Goal: Find contact information: Find contact information

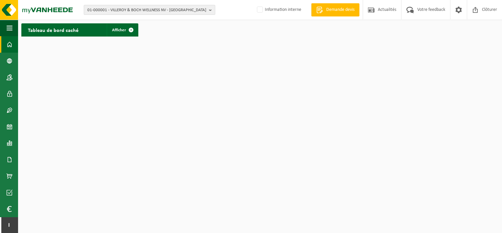
click at [130, 10] on span "01-000001 - VILLEROY & BOCH WELLNESS NV - ROESELARE" at bounding box center [146, 10] width 119 height 10
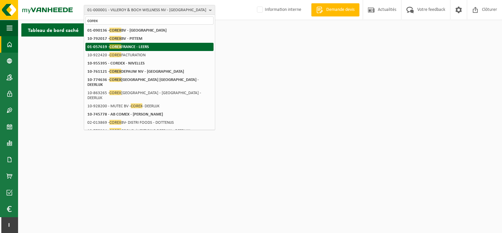
type input "corex"
click at [128, 44] on strong "01-057619 - COREX FRANCE - LEERS" at bounding box center [117, 46] width 61 height 5
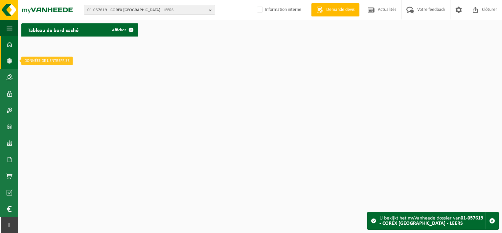
click at [9, 60] on span at bounding box center [10, 61] width 6 height 16
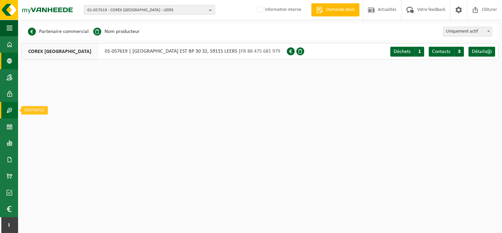
click at [7, 111] on span at bounding box center [10, 110] width 6 height 16
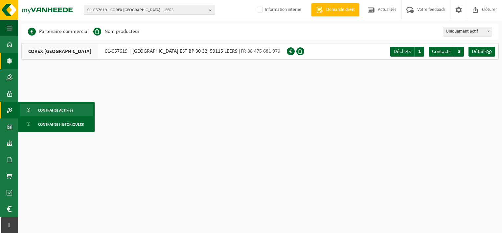
click at [36, 107] on link "Contrat(s) actif(s)" at bounding box center [56, 110] width 73 height 12
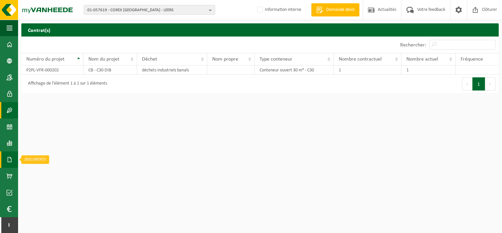
click at [8, 159] on span at bounding box center [10, 159] width 6 height 16
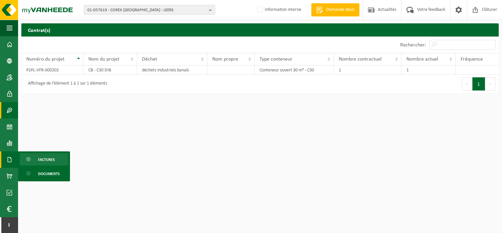
click at [37, 156] on link "Factures" at bounding box center [44, 159] width 49 height 12
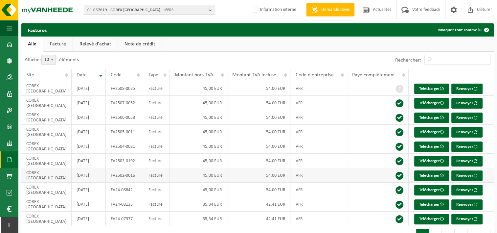
scroll to position [17, 0]
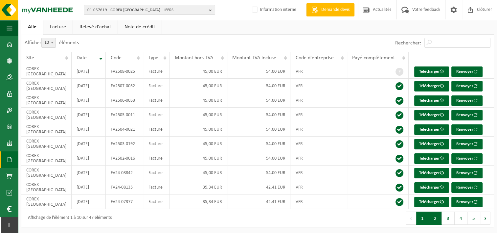
click at [434, 218] on button "2" at bounding box center [435, 217] width 13 height 13
click at [451, 220] on button "3" at bounding box center [448, 217] width 13 height 13
click at [464, 221] on button "4" at bounding box center [461, 217] width 13 height 13
click at [472, 220] on button "5" at bounding box center [474, 217] width 13 height 13
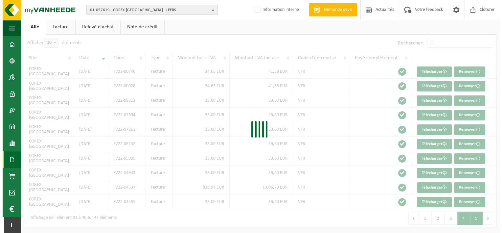
scroll to position [0, 0]
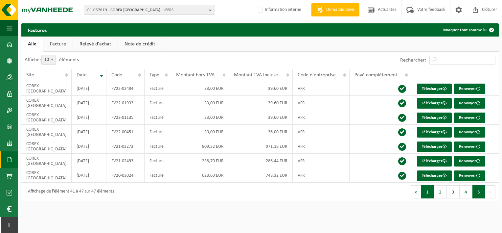
click at [429, 194] on button "1" at bounding box center [427, 191] width 13 height 13
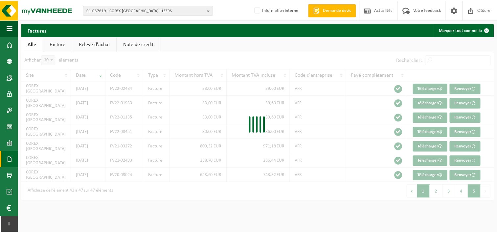
scroll to position [8, 0]
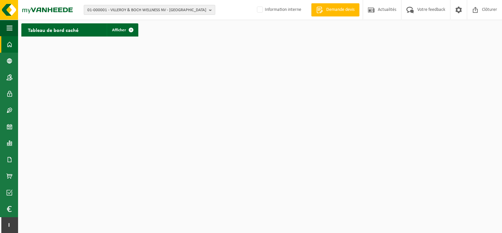
click at [118, 11] on span "01-000001 - VILLEROY & BOCH WELLNESS NV - [GEOGRAPHIC_DATA]" at bounding box center [146, 10] width 119 height 10
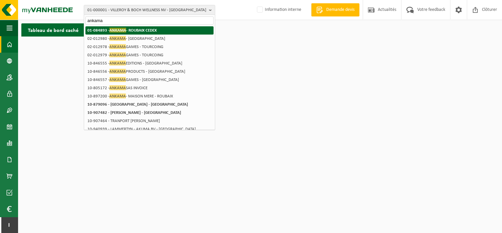
type input "ankama"
click at [134, 30] on strong "01-084893 - ANKAMA - ROUBAIX CEDEX" at bounding box center [121, 30] width 69 height 5
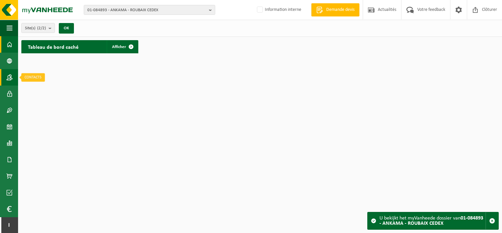
click at [10, 79] on span at bounding box center [10, 77] width 6 height 16
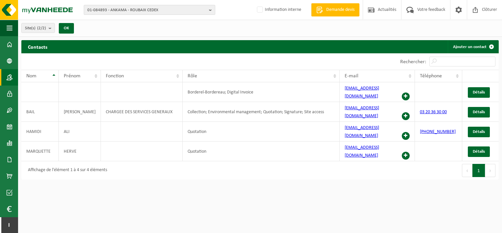
click at [137, 11] on span "01-084893 - ANKAMA - ROUBAIX CEDEX" at bounding box center [146, 10] width 119 height 10
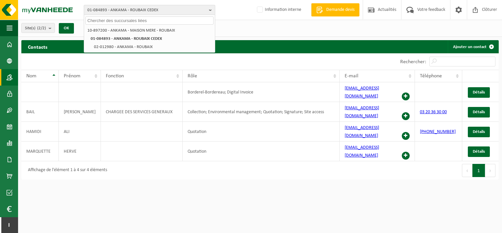
click at [137, 11] on span "01-084893 - ANKAMA - ROUBAIX CEDEX" at bounding box center [146, 10] width 119 height 10
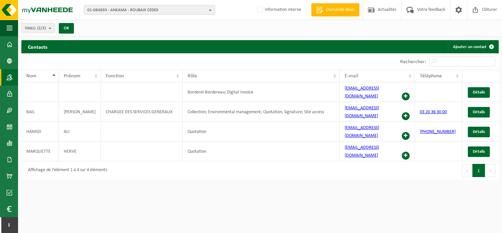
click at [136, 11] on span "01-084893 - ANKAMA - ROUBAIX CEDEX" at bounding box center [146, 10] width 119 height 10
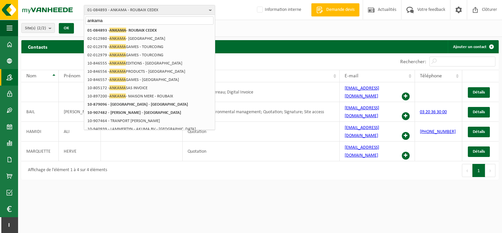
type input "ankama"
click at [243, 17] on div "01-084893 - ANKAMA - ROUBAIX CEDEX ankama 10-897200 - ANKAMA - MAISON MERE - RO…" at bounding box center [251, 10] width 502 height 20
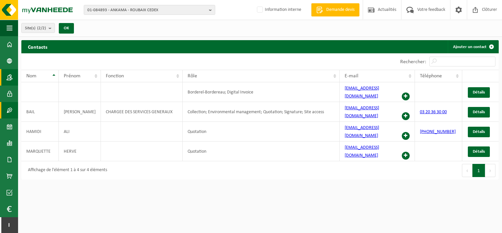
click at [9, 110] on span at bounding box center [10, 110] width 6 height 16
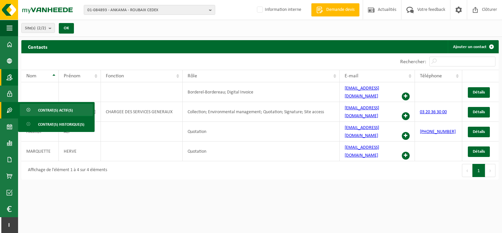
click at [35, 107] on link "Contrat(s) actif(s)" at bounding box center [56, 110] width 73 height 12
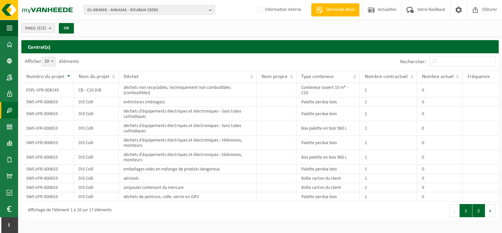
click at [480, 208] on button "2" at bounding box center [479, 210] width 13 height 13
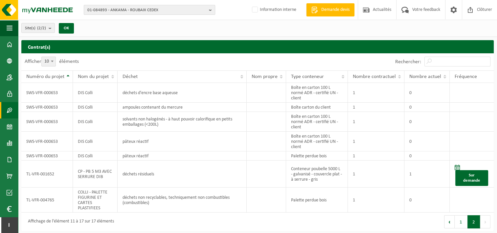
click at [132, 11] on span "01-084893 - ANKAMA - ROUBAIX CEDEX" at bounding box center [146, 10] width 119 height 10
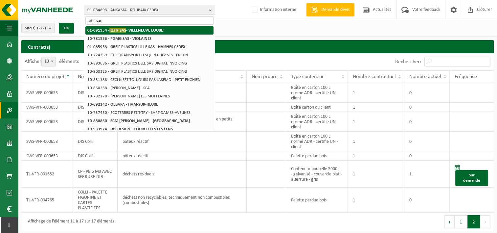
type input "retif sas"
click at [136, 30] on strong "01-091354 - RETIF SAS - VILLENEUVE LOUBET" at bounding box center [126, 30] width 78 height 5
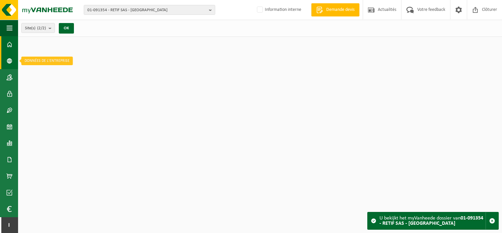
click at [11, 60] on span at bounding box center [10, 61] width 6 height 16
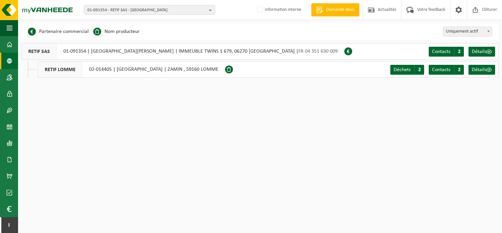
click at [371, 69] on div "RETIF LOMME 02-014405 | RUE DES FUSILLÉS | ZAMIN , 59160 LOMME Déchets A 2 Cont…" at bounding box center [268, 69] width 461 height 16
click at [438, 66] on link "Contacts C 2" at bounding box center [446, 70] width 35 height 10
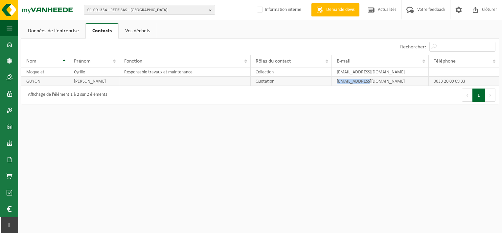
drag, startPoint x: 367, startPoint y: 82, endPoint x: 336, endPoint y: 83, distance: 30.6
click at [336, 83] on td "[EMAIL_ADDRESS][DOMAIN_NAME]" at bounding box center [380, 81] width 97 height 9
copy td "[EMAIL_ADDRESS][DOMAIN_NAME]"
